Goal: Task Accomplishment & Management: Manage account settings

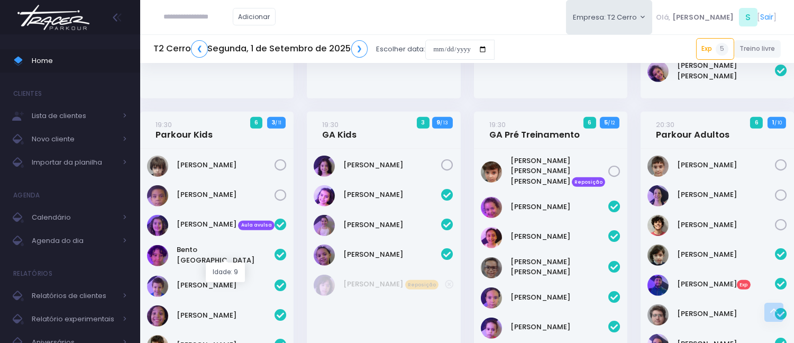
scroll to position [881, 0]
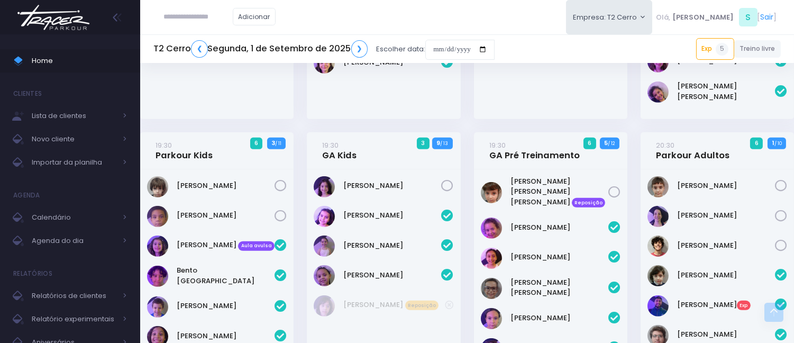
click at [214, 21] on input "text" at bounding box center [198, 17] width 69 height 20
type input "****"
click input "submit" at bounding box center [0, 0] width 0 height 0
type input "**********"
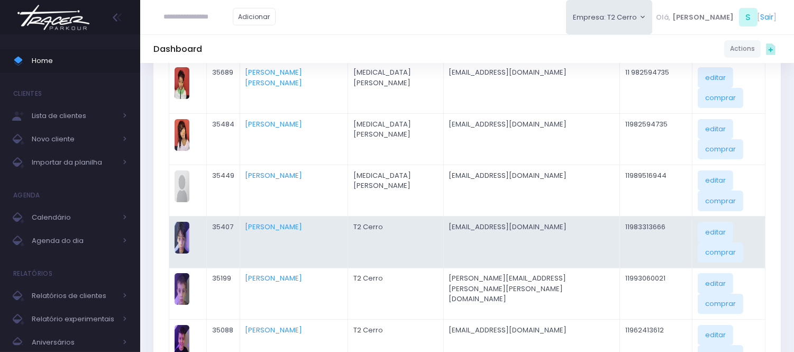
scroll to position [235, 0]
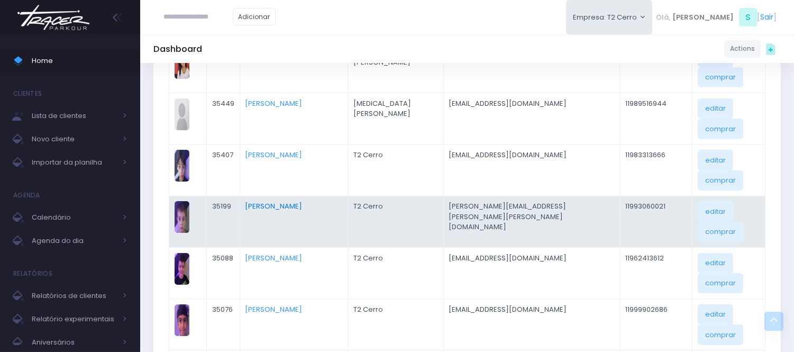
click at [300, 201] on link "Theo Zanoni Roque" at bounding box center [273, 206] width 57 height 10
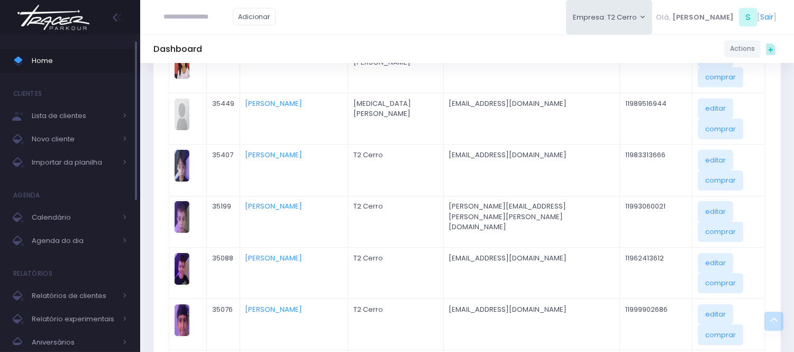
click at [48, 53] on link "Home" at bounding box center [70, 60] width 140 height 23
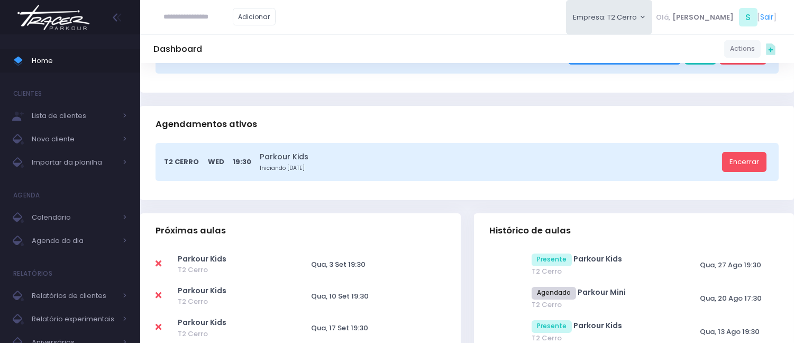
scroll to position [176, 0]
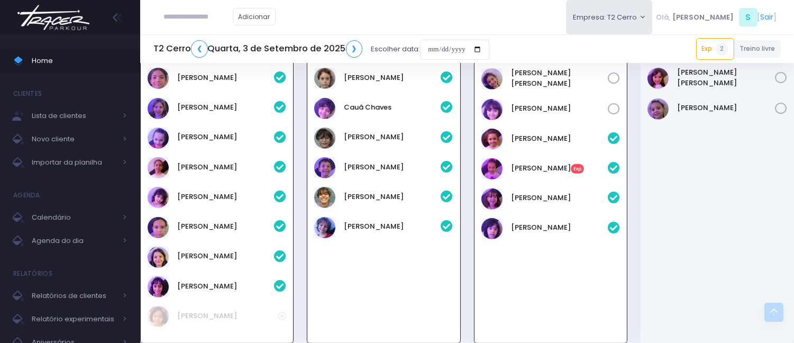
scroll to position [805, 0]
click at [541, 172] on div "Bella Ercole Exp" at bounding box center [559, 169] width 97 height 13
click at [545, 167] on link "Bella Ercole Exp" at bounding box center [559, 168] width 97 height 11
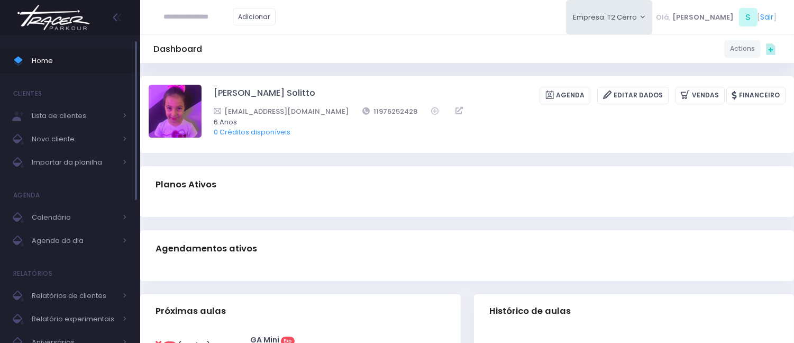
click at [61, 54] on span "Home" at bounding box center [79, 61] width 95 height 14
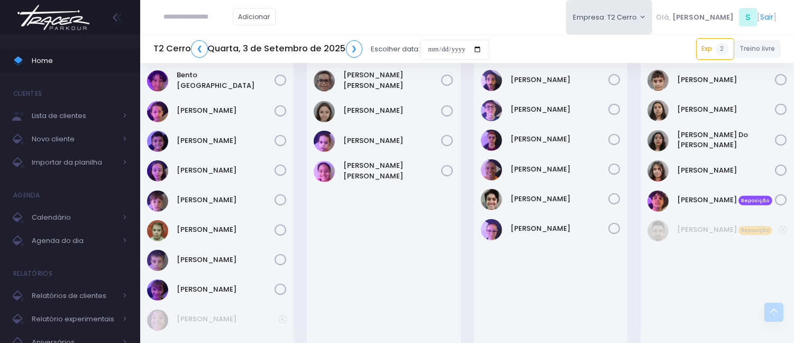
scroll to position [1286, 0]
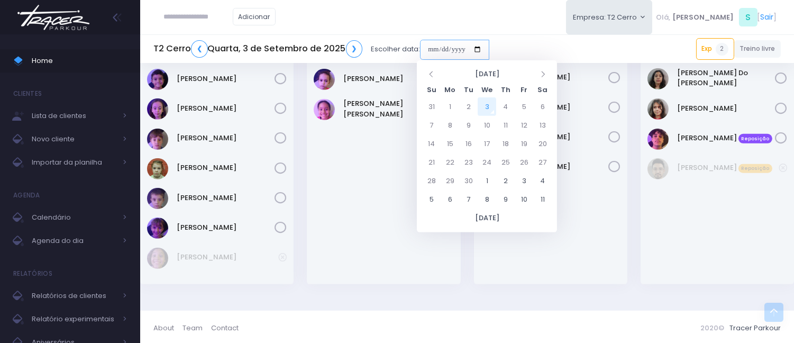
click at [432, 54] on input "date" at bounding box center [454, 50] width 69 height 20
click at [482, 107] on td "3" at bounding box center [487, 106] width 19 height 19
type input "**********"
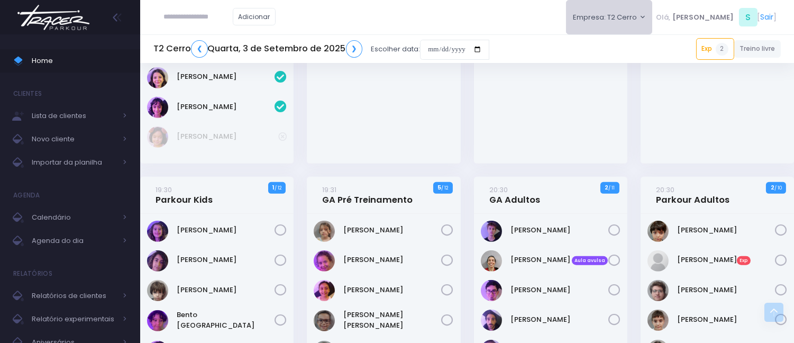
scroll to position [1227, 0]
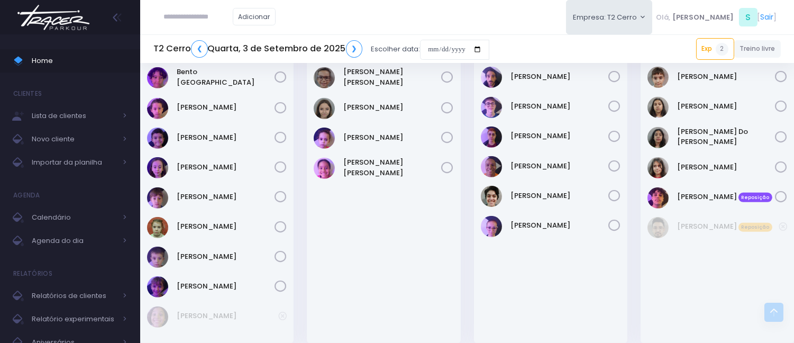
click at [387, 7] on div "Adicionar Empresa: T2 Cerro T2 Cerro T3 Santana T4 Pompeia Olá, S [" at bounding box center [467, 17] width 654 height 34
click at [44, 214] on span "Calendário" at bounding box center [74, 217] width 85 height 14
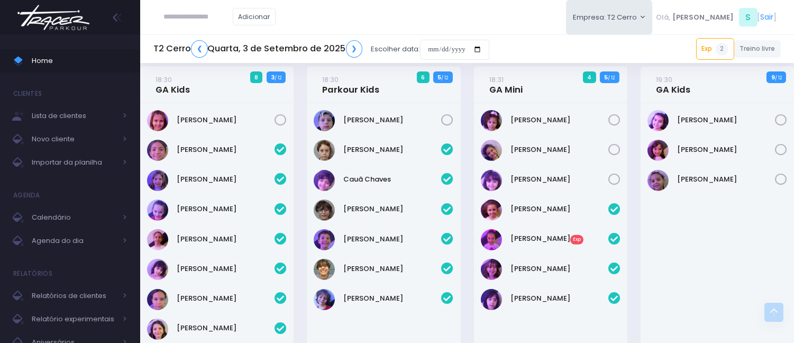
scroll to position [764, 0]
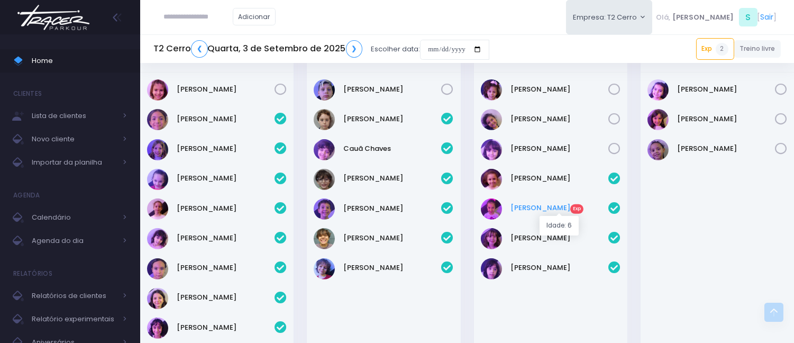
click at [546, 209] on link "Bella Ercole Exp" at bounding box center [559, 208] width 98 height 11
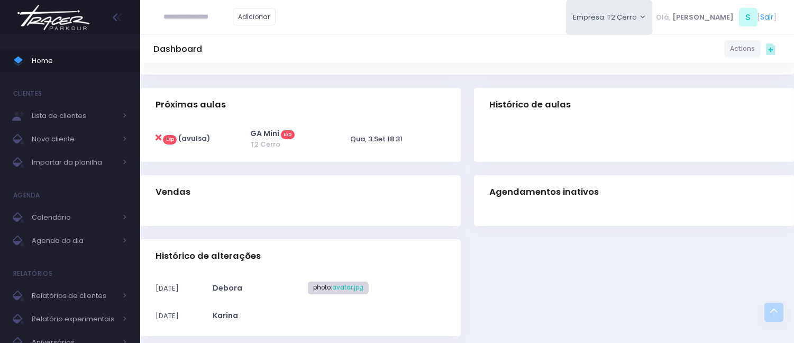
scroll to position [235, 0]
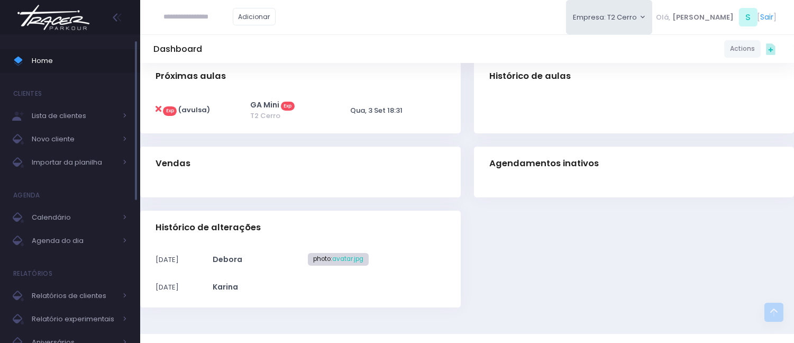
click at [115, 65] on span "Home" at bounding box center [79, 61] width 95 height 14
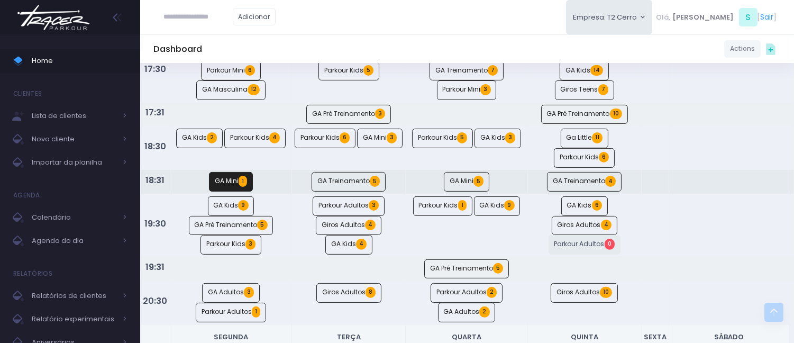
scroll to position [646, 0]
click at [443, 9] on div "Adicionar Empresa: T2 Cerro T2 Cerro T3 Santana T4 Pompeia Olá, S [" at bounding box center [467, 17] width 654 height 34
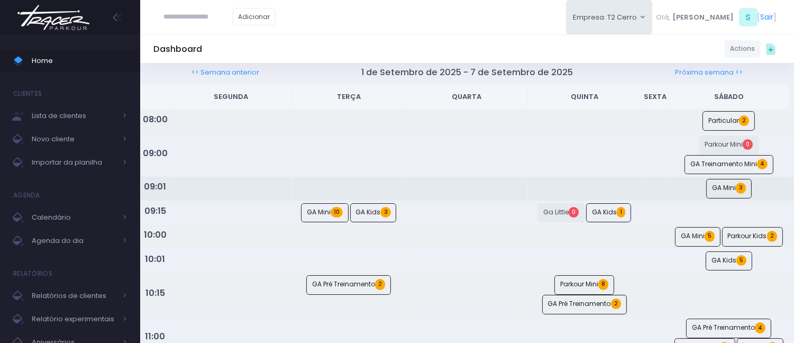
scroll to position [0, 0]
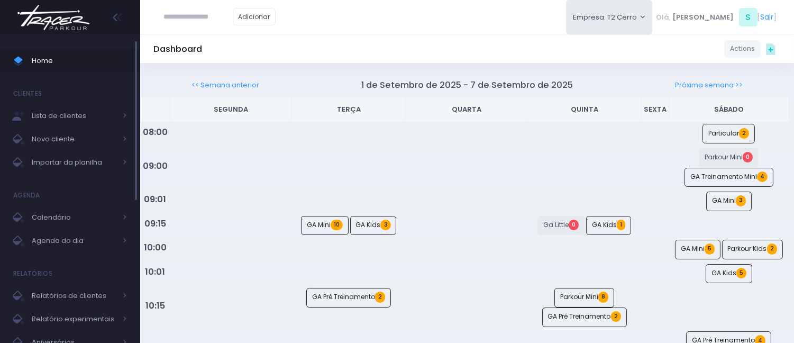
click at [49, 50] on link "Home" at bounding box center [70, 60] width 140 height 23
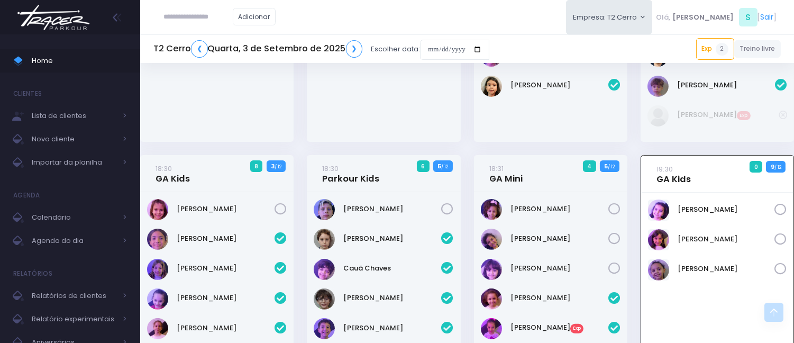
scroll to position [640, 0]
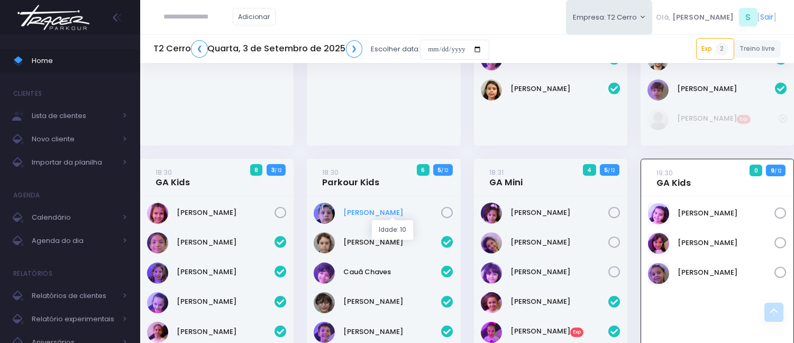
click at [372, 209] on link "Joaquim Beraldo" at bounding box center [393, 212] width 98 height 11
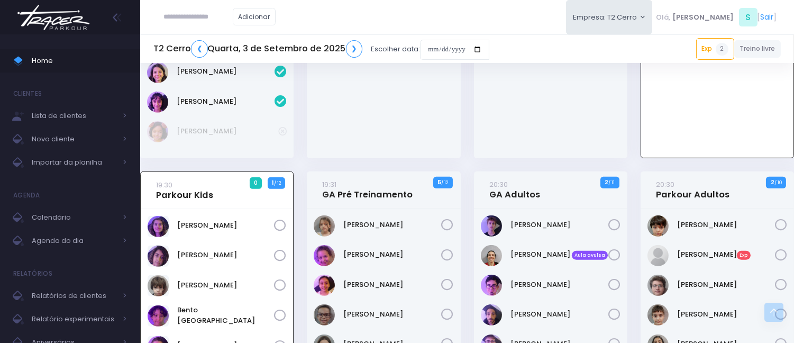
scroll to position [993, 0]
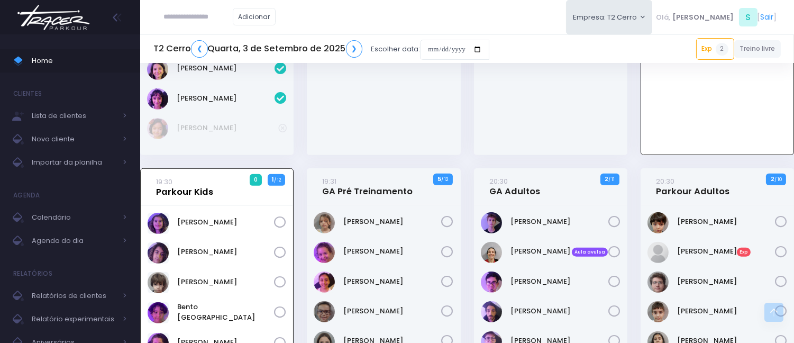
click at [164, 189] on link "19:30 Parkour Kids" at bounding box center [184, 186] width 57 height 21
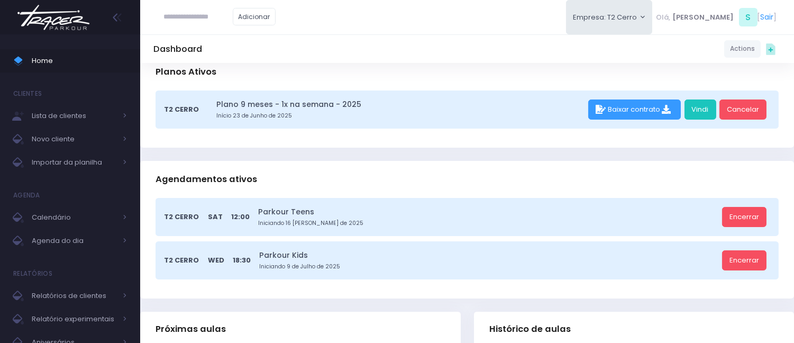
scroll to position [117, 0]
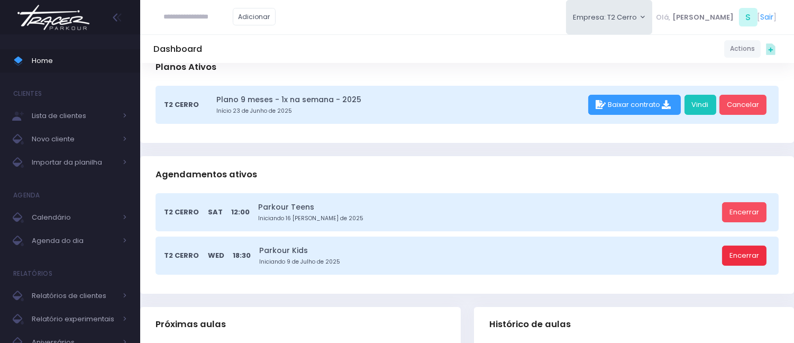
click at [756, 258] on link "Encerrar" at bounding box center [744, 255] width 44 height 20
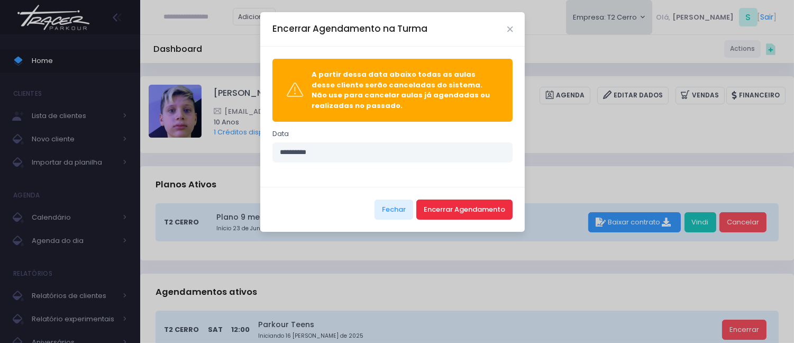
click at [479, 218] on button "Encerrar Agendamento" at bounding box center [464, 209] width 96 height 20
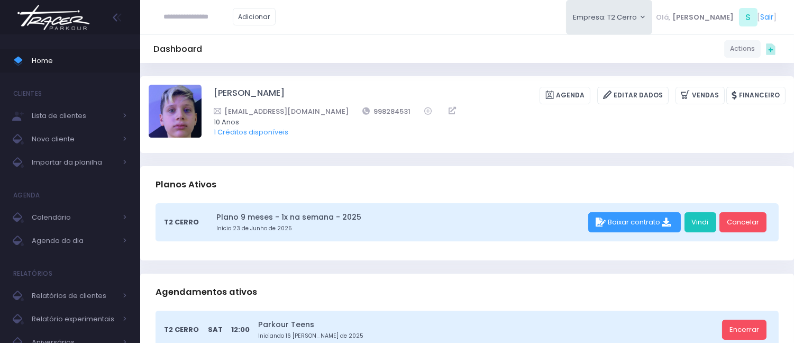
scroll to position [117, 0]
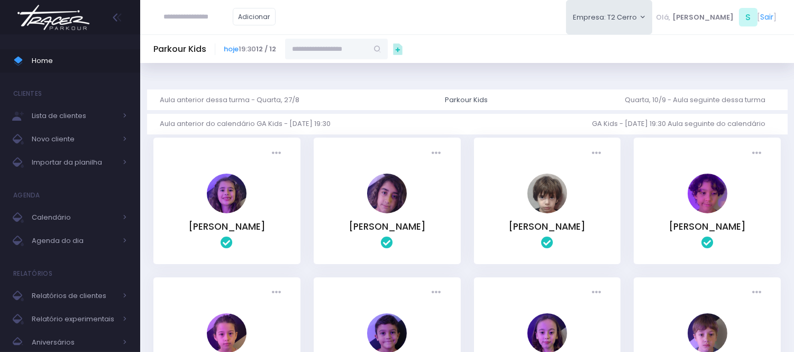
click at [340, 63] on div "Dashboard Actions Choose Label: Customer Partner Suplier Member Staff Add new" at bounding box center [467, 322] width 654 height 519
click at [340, 54] on input "text" at bounding box center [326, 49] width 83 height 20
type input "**********"
click at [344, 73] on link "Joaquim Beraldo Amorim" at bounding box center [336, 67] width 61 height 11
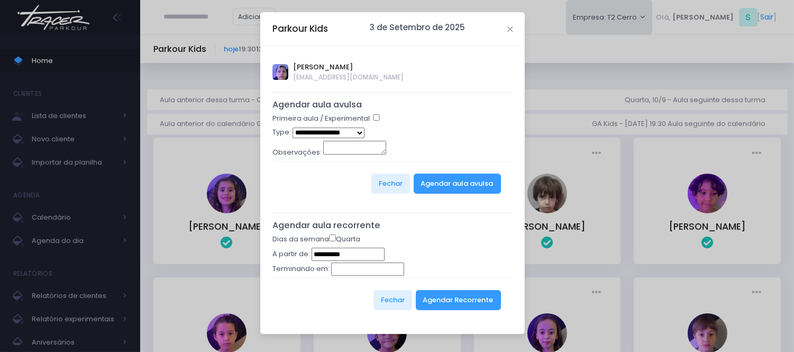
type input "**********"
click at [352, 131] on select "**********" at bounding box center [328, 132] width 72 height 11
click at [445, 299] on button "Agendar Recorrente" at bounding box center [458, 300] width 85 height 20
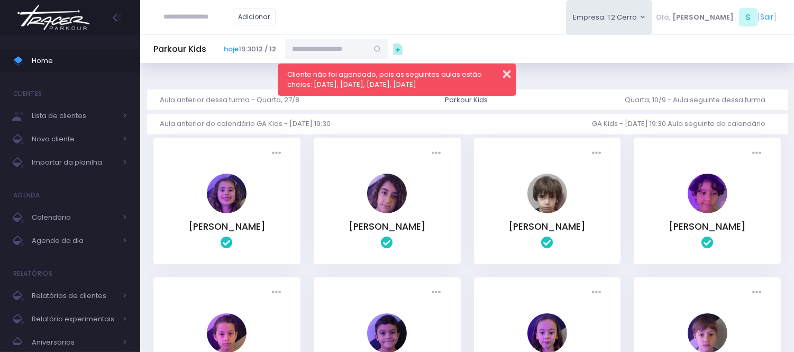
click at [504, 71] on button "button" at bounding box center [499, 73] width 21 height 12
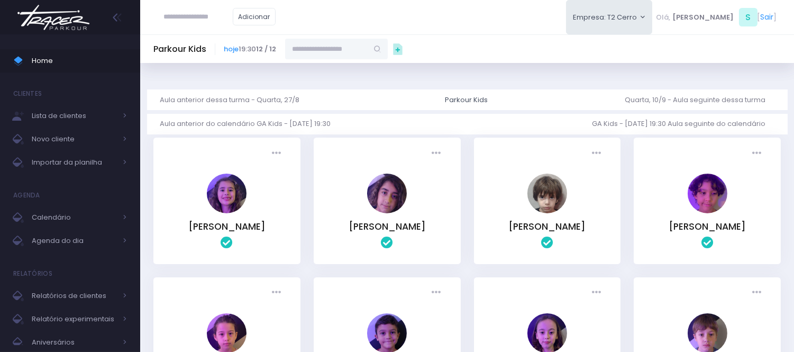
click at [310, 53] on input "text" at bounding box center [326, 49] width 83 height 20
type input "**********"
click at [348, 73] on link "[PERSON_NAME]" at bounding box center [336, 67] width 61 height 11
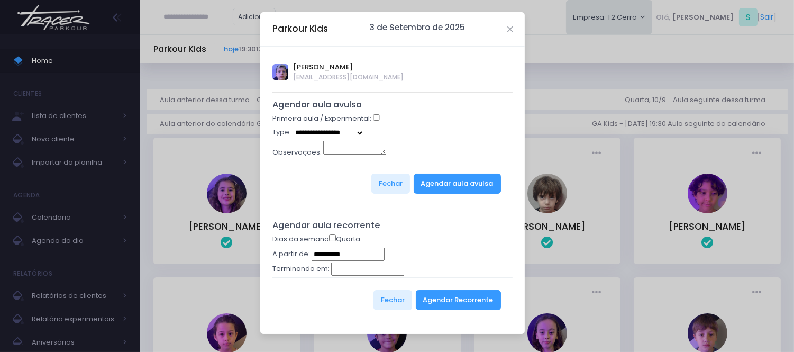
type input "**********"
click at [447, 187] on button "Agendar aula avulsa" at bounding box center [457, 183] width 87 height 20
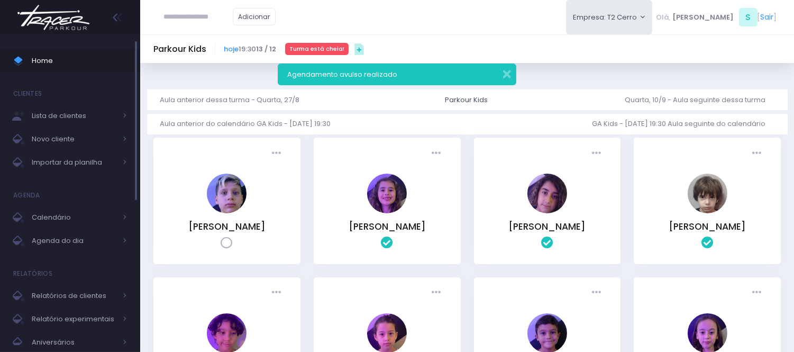
click at [88, 66] on span "Home" at bounding box center [79, 61] width 95 height 14
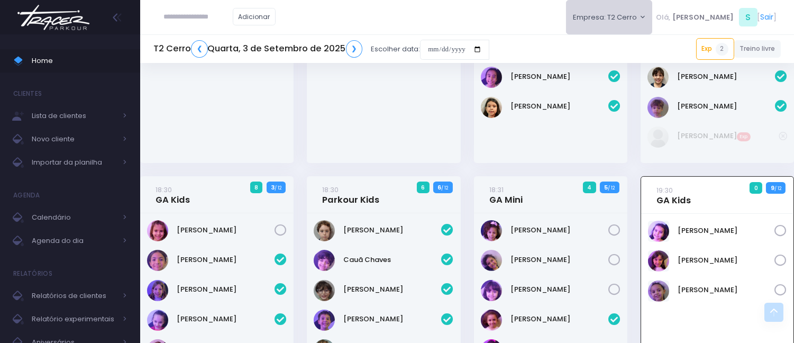
scroll to position [622, 0]
click at [648, 16] on button "Empresa: T2 Cerro" at bounding box center [609, 17] width 87 height 34
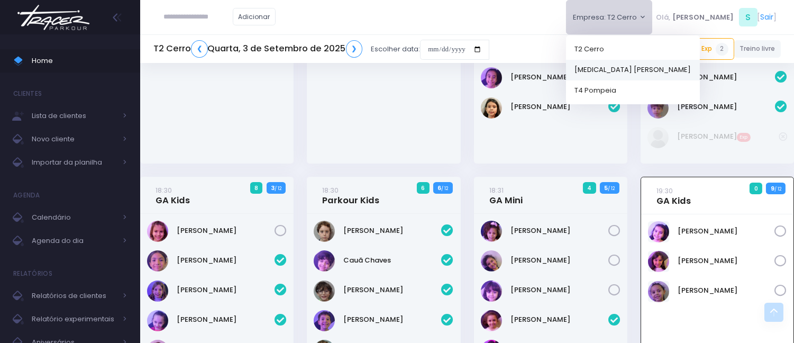
click at [640, 68] on link "[MEDICAL_DATA] [PERSON_NAME]" at bounding box center [633, 69] width 134 height 21
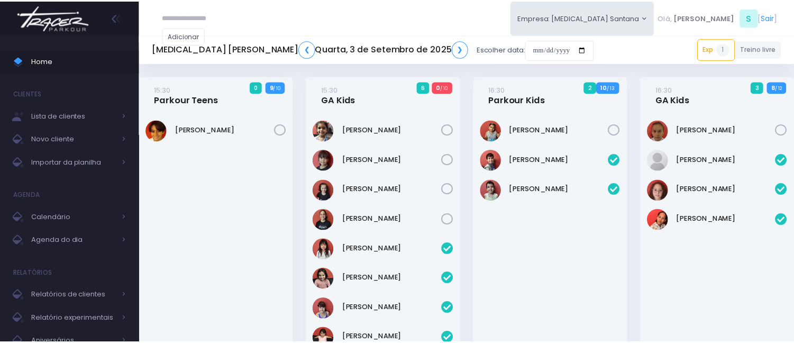
scroll to position [932, 0]
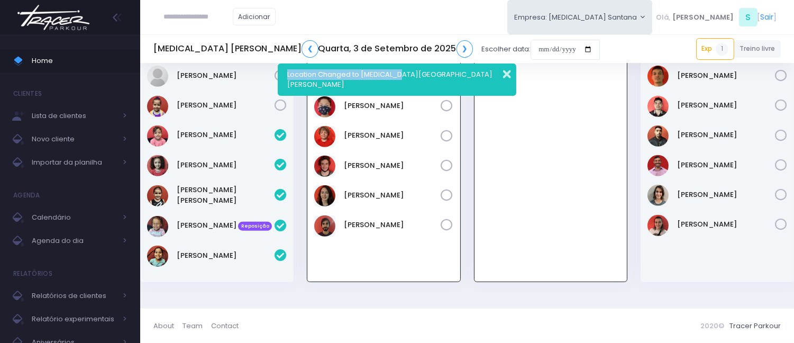
click at [510, 72] on div "Location Changed to T3 Santana" at bounding box center [397, 79] width 238 height 32
click at [508, 72] on button "button" at bounding box center [499, 73] width 21 height 12
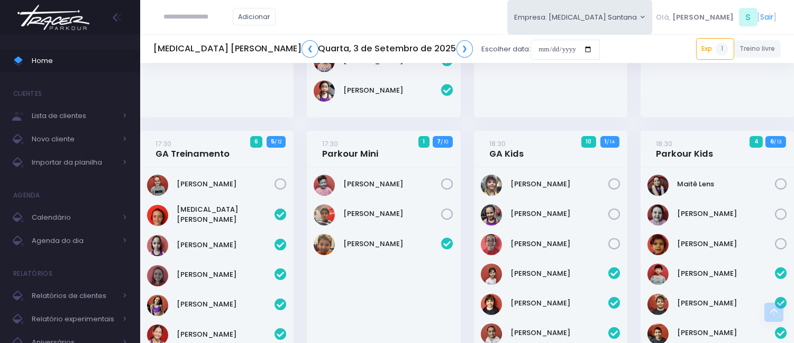
scroll to position [0, 0]
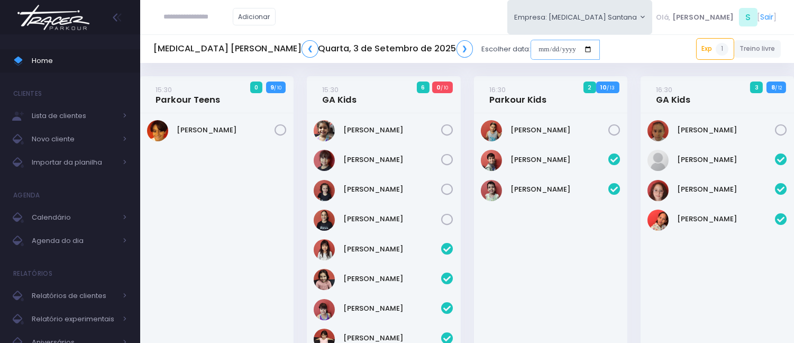
click at [530, 49] on input "date" at bounding box center [564, 50] width 69 height 20
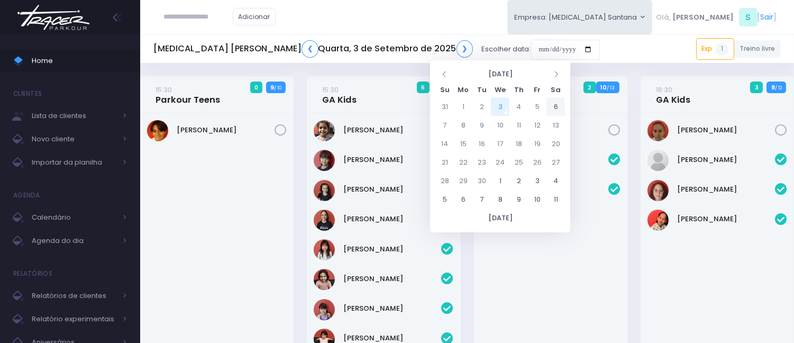
click at [550, 108] on td "6" at bounding box center [555, 106] width 19 height 19
type input "**********"
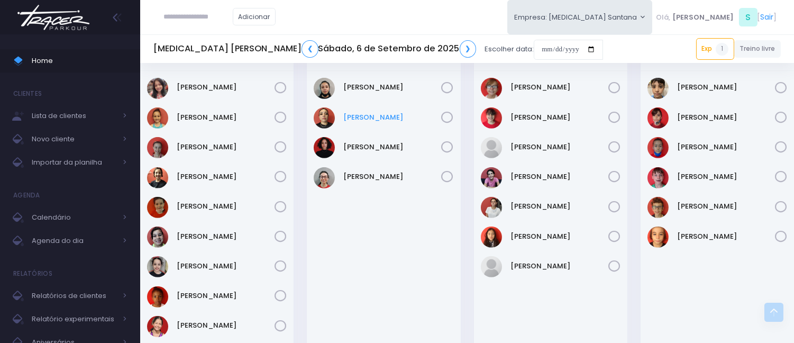
scroll to position [881, 0]
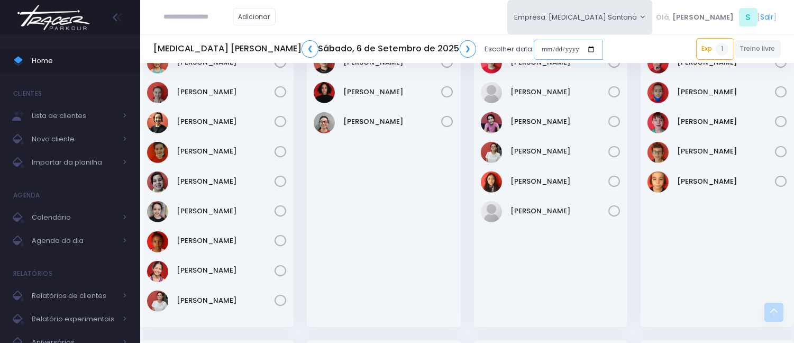
click at [534, 49] on input "date" at bounding box center [568, 50] width 69 height 20
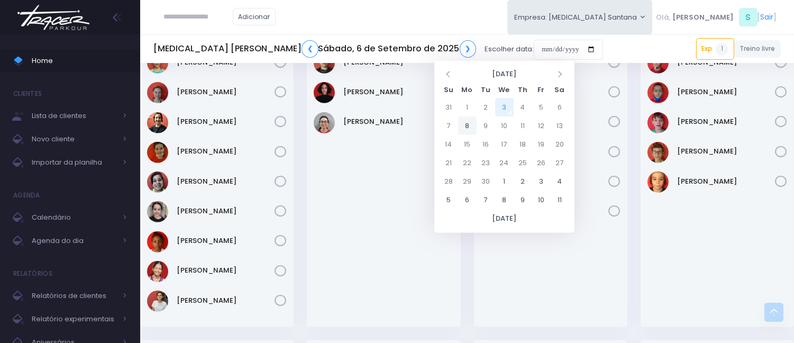
click at [466, 130] on td "8" at bounding box center [467, 125] width 19 height 19
type input "**********"
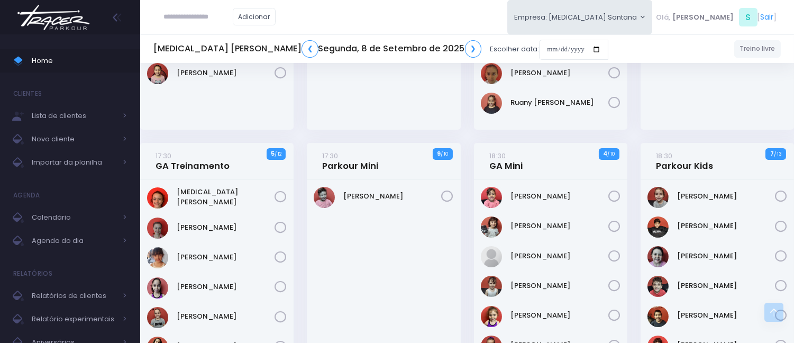
scroll to position [235, 0]
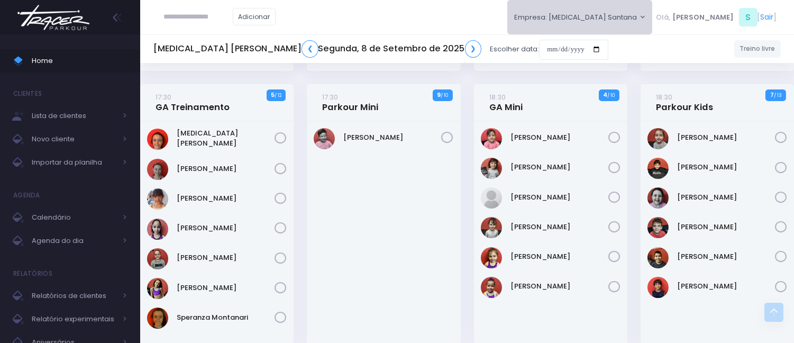
click at [631, 14] on button "Empresa: T3 Santana" at bounding box center [579, 17] width 145 height 34
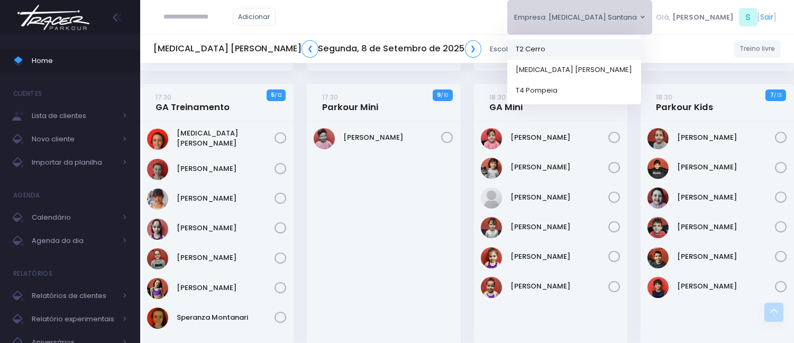
click at [637, 40] on link "T2 Cerro" at bounding box center [574, 49] width 134 height 21
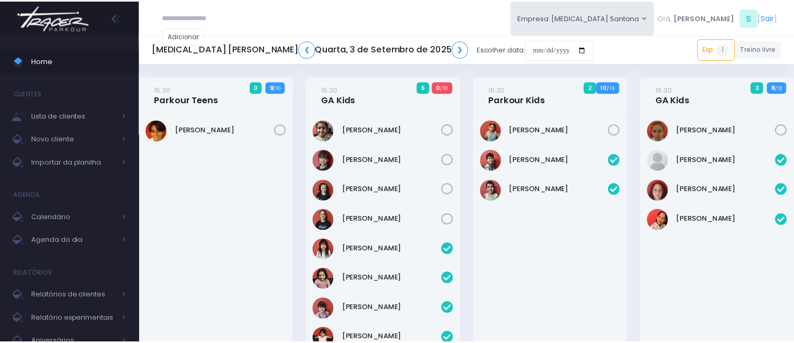
scroll to position [932, 0]
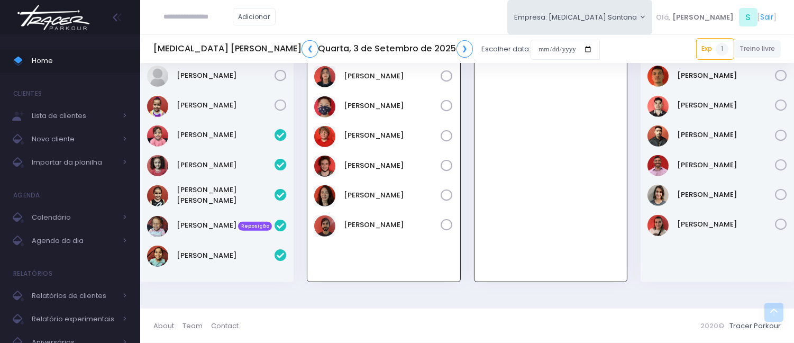
click at [432, 4] on div "Adicionar Empresa: [MEDICAL_DATA] Santana [GEOGRAPHIC_DATA][MEDICAL_DATA], S" at bounding box center [467, 17] width 654 height 34
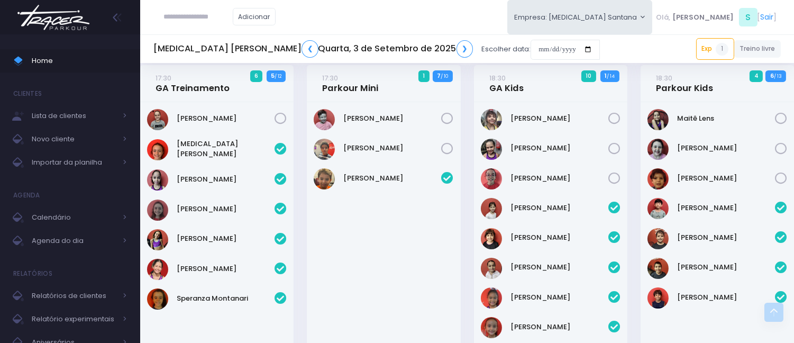
scroll to position [227, 0]
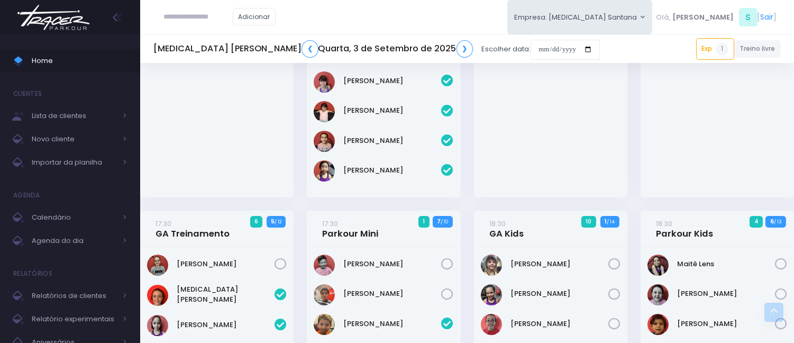
click at [521, 142] on div "[PERSON_NAME]" at bounding box center [550, 42] width 153 height 312
click at [474, 3] on div "Adicionar Empresa: [MEDICAL_DATA] Santana [GEOGRAPHIC_DATA][MEDICAL_DATA], S" at bounding box center [467, 17] width 654 height 34
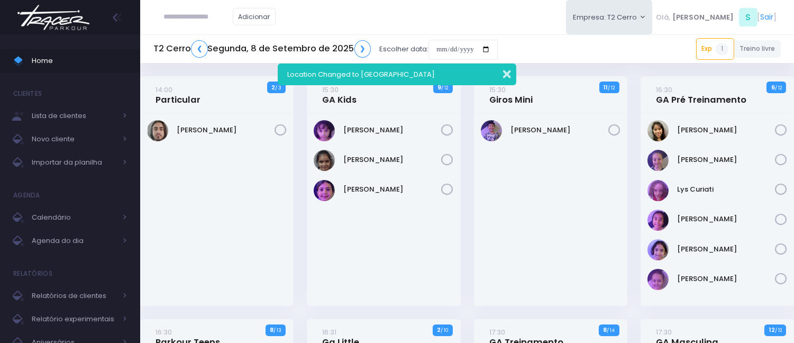
click at [503, 71] on button "button" at bounding box center [499, 73] width 21 height 12
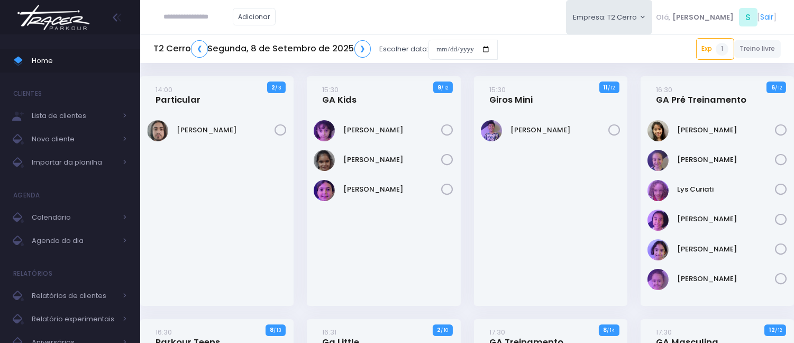
click at [463, 22] on div "Adicionar Empresa: T2 Cerro [GEOGRAPHIC_DATA][MEDICAL_DATA][PERSON_NAME], S [" at bounding box center [467, 17] width 654 height 34
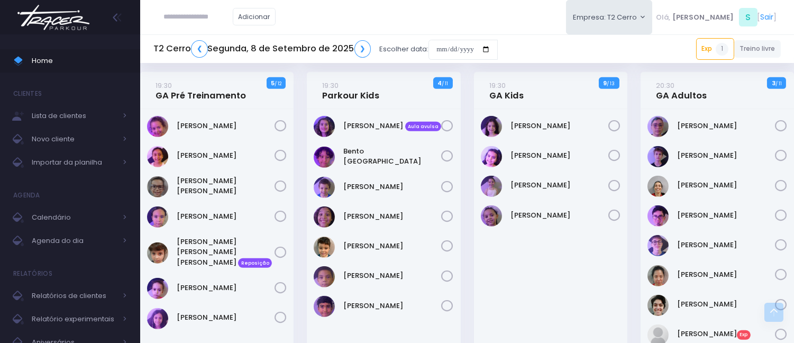
scroll to position [938, 0]
